Goal: Information Seeking & Learning: Get advice/opinions

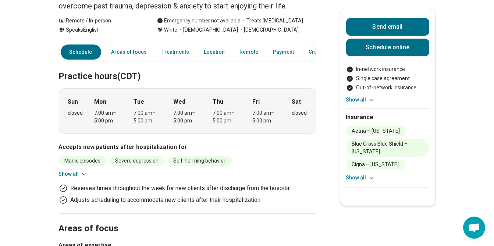
scroll to position [147, 0]
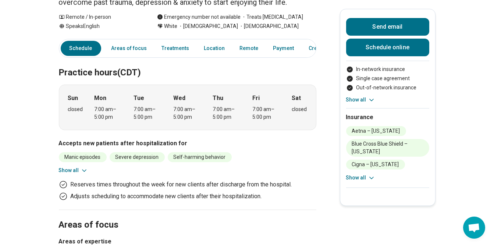
click at [77, 167] on button "Show all" at bounding box center [73, 171] width 29 height 8
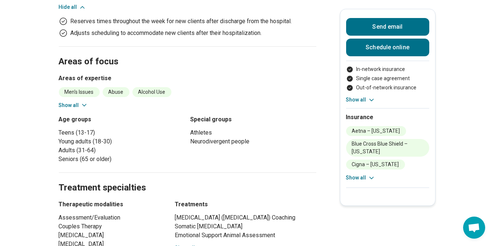
scroll to position [368, 0]
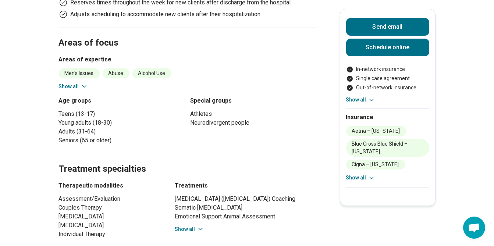
click at [190, 226] on button "Show all" at bounding box center [189, 230] width 29 height 8
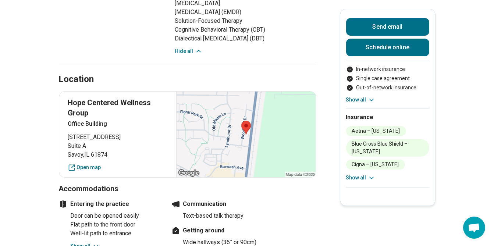
scroll to position [662, 0]
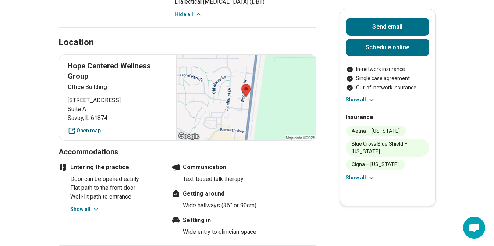
click at [88, 127] on link "Open map" at bounding box center [118, 131] width 100 height 8
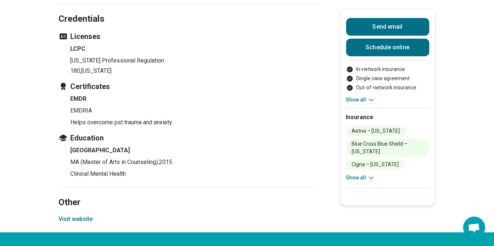
scroll to position [1177, 0]
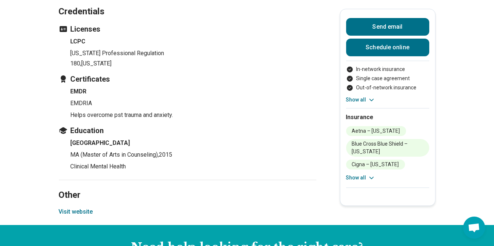
click at [79, 208] on button "Visit website" at bounding box center [76, 212] width 34 height 9
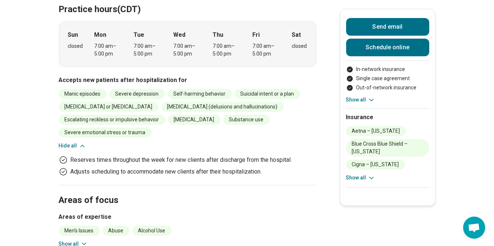
scroll to position [0, 0]
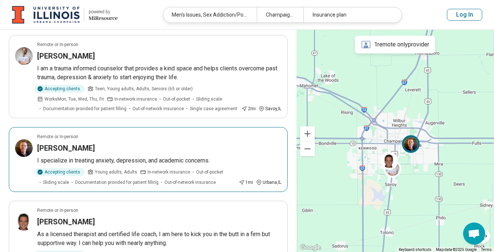
scroll to position [331, 0]
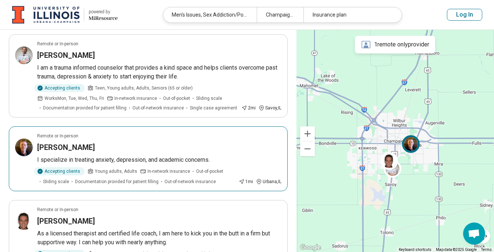
click at [69, 144] on h3 "Timothy Shea" at bounding box center [66, 147] width 58 height 10
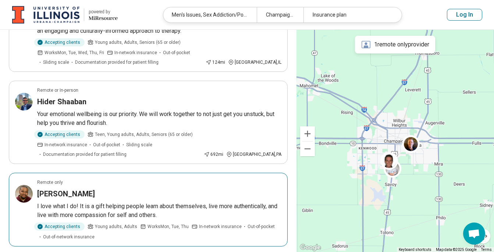
scroll to position [73, 0]
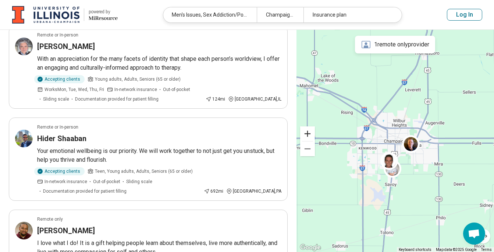
click at [309, 135] on button "Zoom in" at bounding box center [307, 133] width 15 height 15
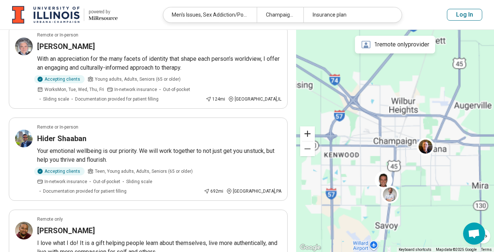
scroll to position [39, 0]
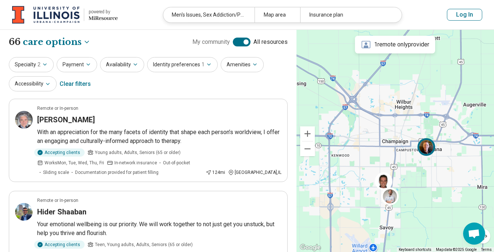
click at [427, 149] on img at bounding box center [427, 147] width 18 height 18
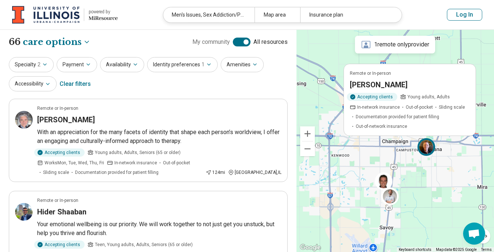
click at [358, 163] on div "Remote or In-person Timothy Shea Accepting clients Young adults, Adults In-netw…" at bounding box center [396, 141] width 198 height 222
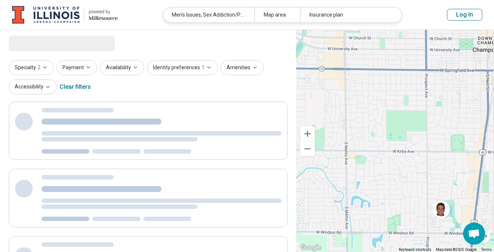
drag, startPoint x: 380, startPoint y: 169, endPoint x: 333, endPoint y: 94, distance: 88.1
click at [334, 94] on div "3" at bounding box center [396, 141] width 198 height 222
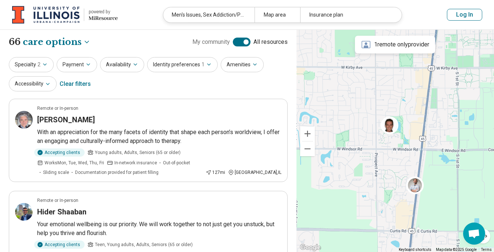
select select "***"
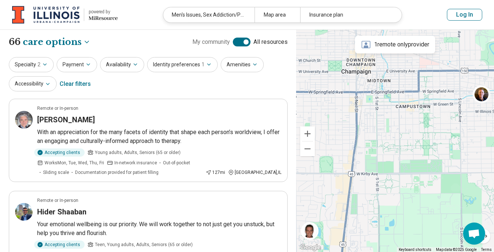
drag, startPoint x: 456, startPoint y: 123, endPoint x: 375, endPoint y: 230, distance: 134.0
click at [375, 230] on div "3" at bounding box center [396, 141] width 198 height 222
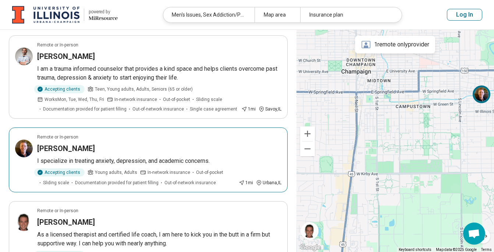
scroll to position [331, 0]
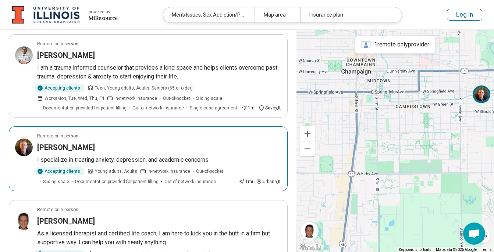
click at [58, 144] on h3 "Timothy Shea" at bounding box center [66, 147] width 58 height 10
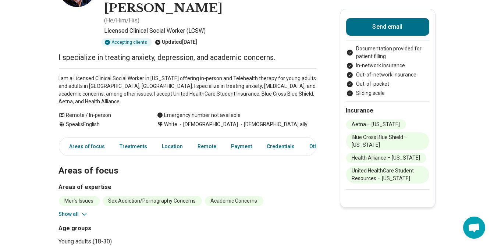
scroll to position [73, 0]
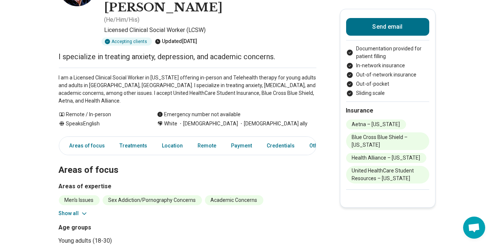
click at [86, 213] on icon at bounding box center [84, 214] width 4 height 2
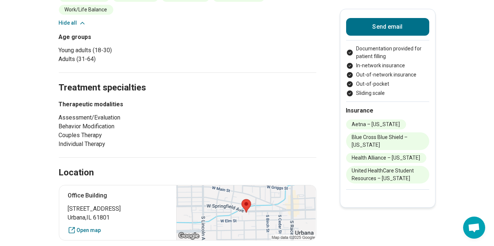
scroll to position [368, 0]
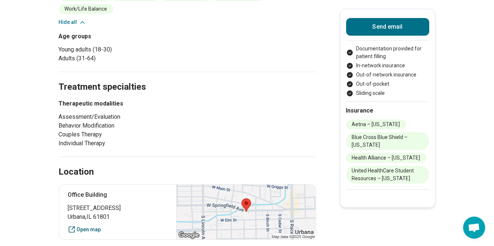
click at [89, 226] on link "Open map" at bounding box center [118, 230] width 100 height 8
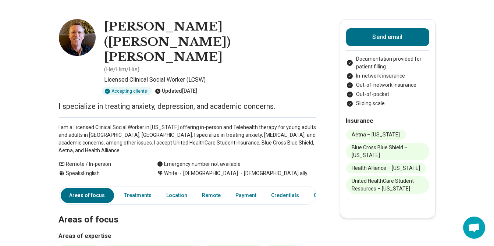
scroll to position [0, 0]
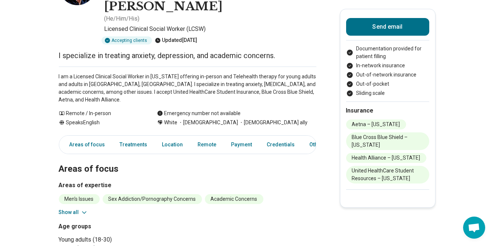
scroll to position [110, 0]
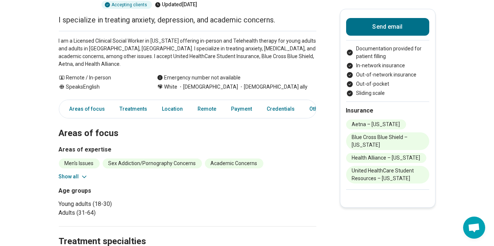
click at [77, 173] on button "Show all" at bounding box center [73, 177] width 29 height 8
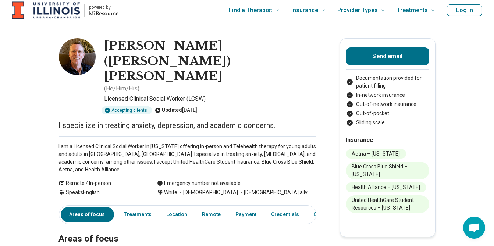
scroll to position [0, 0]
